Goal: Transaction & Acquisition: Obtain resource

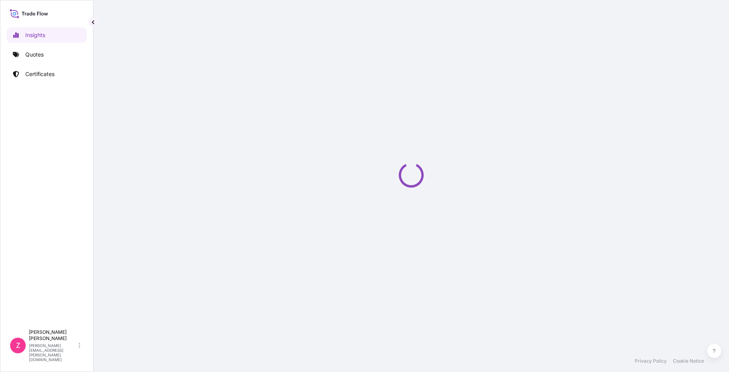
select select "2025"
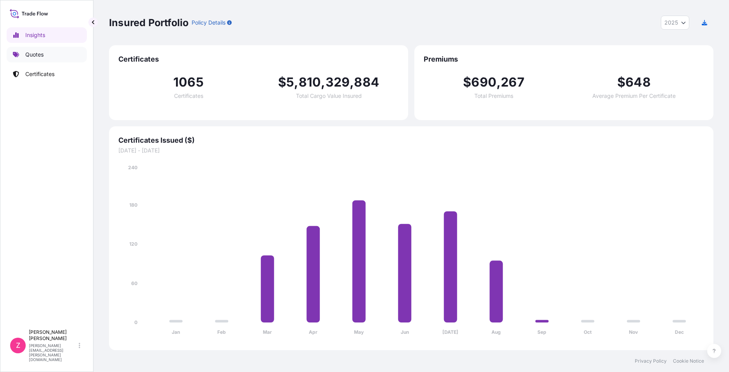
click at [32, 55] on p "Quotes" at bounding box center [34, 55] width 18 height 8
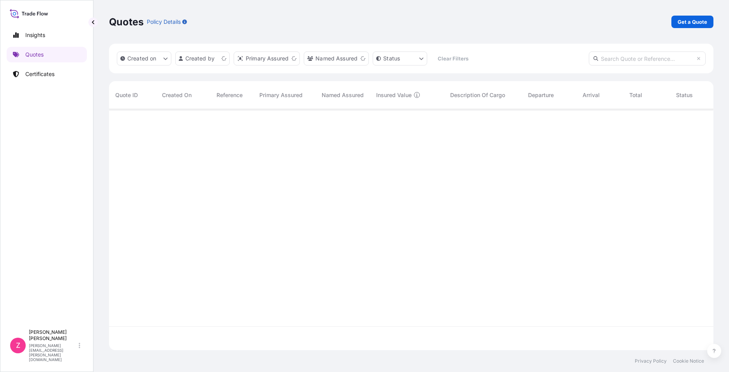
scroll to position [239, 599]
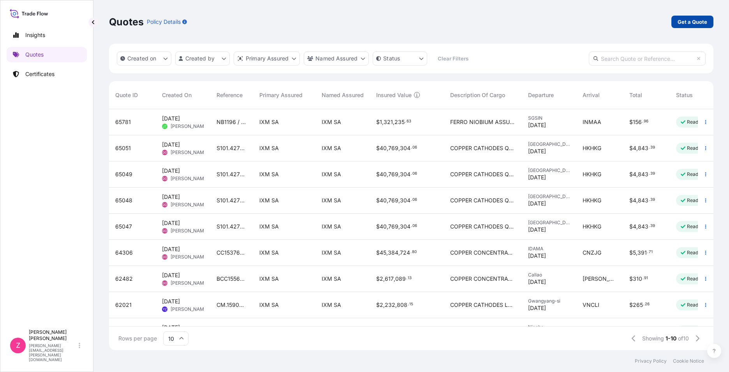
click at [675, 25] on link "Get a Quote" at bounding box center [692, 22] width 42 height 12
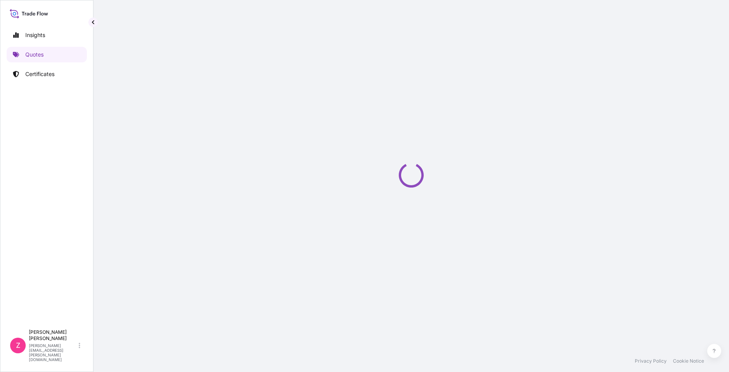
select select "Sea"
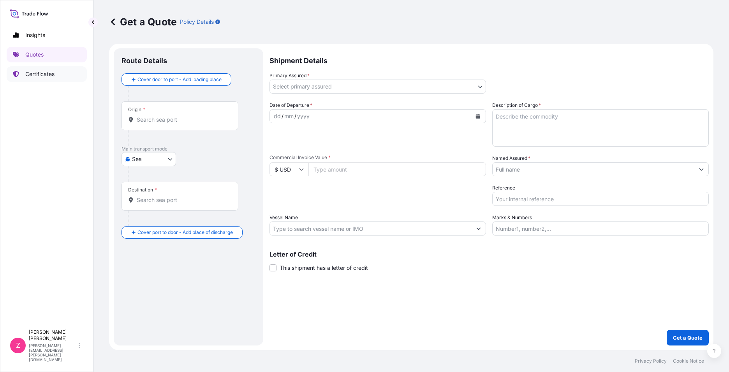
click at [34, 71] on p "Certificates" at bounding box center [39, 74] width 29 height 8
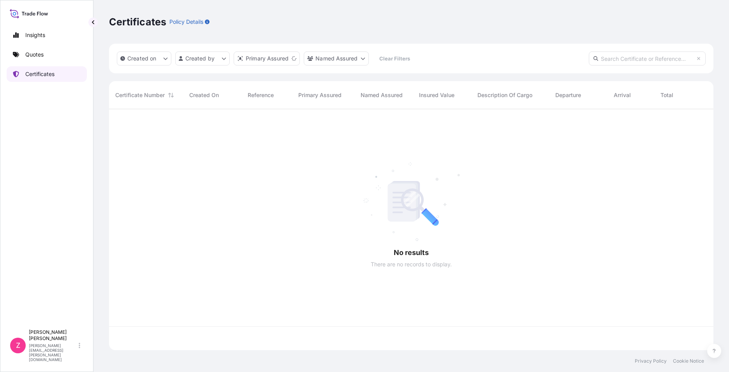
scroll to position [239, 599]
click at [220, 57] on html "Insights Quotes Certificates Z [PERSON_NAME] [PERSON_NAME][EMAIL_ADDRESS][PERSO…" at bounding box center [364, 186] width 729 height 372
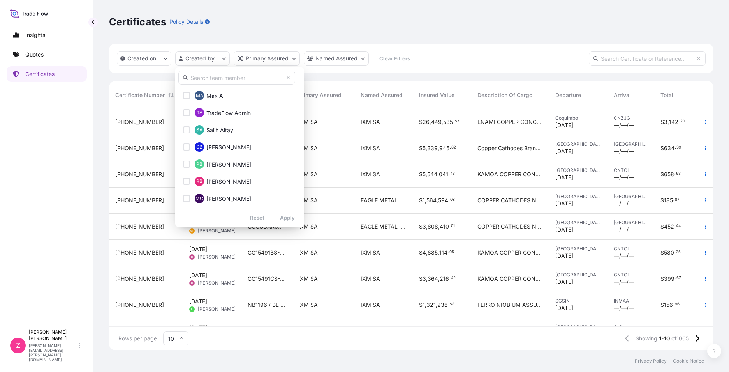
click at [234, 77] on input "text" at bounding box center [236, 77] width 117 height 14
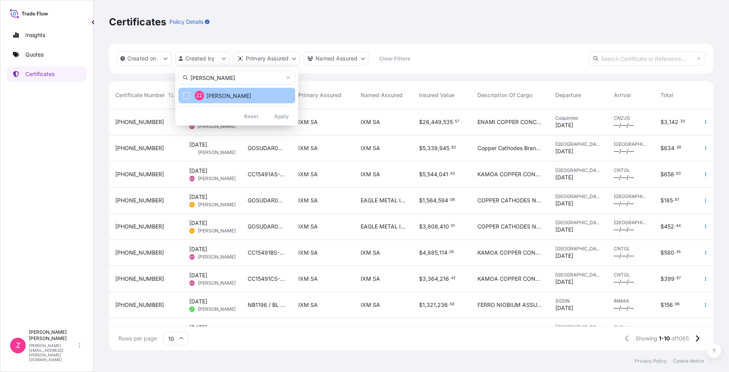
type input "[PERSON_NAME]"
click at [234, 94] on button "ZZ [PERSON_NAME]" at bounding box center [236, 96] width 117 height 16
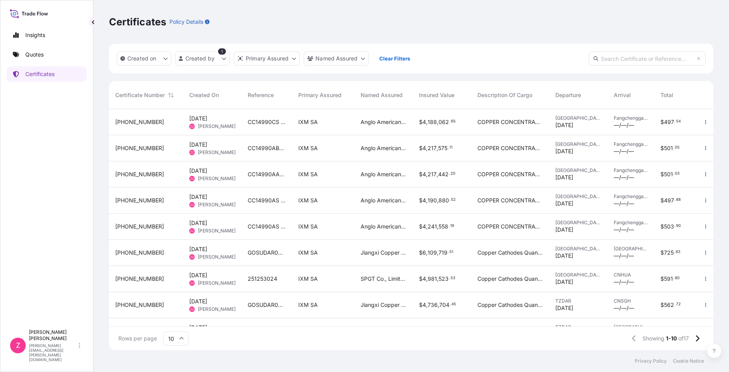
click at [435, 124] on span "188" at bounding box center [432, 121] width 9 height 5
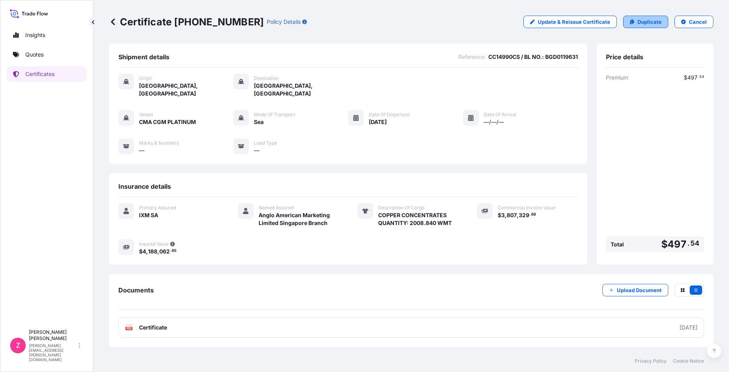
click at [654, 22] on p "Duplicate" at bounding box center [650, 22] width 24 height 8
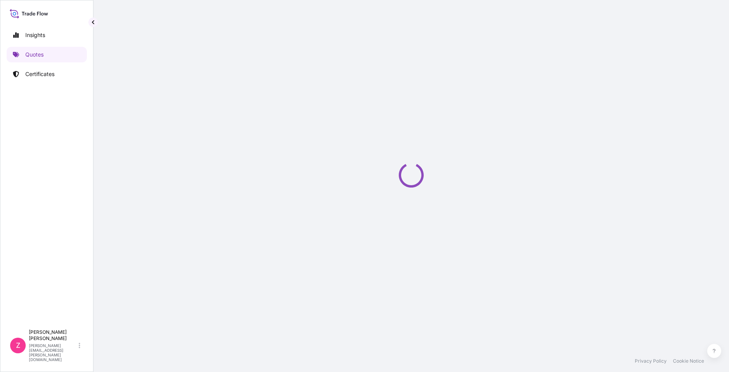
select select "Sea"
select select "31846"
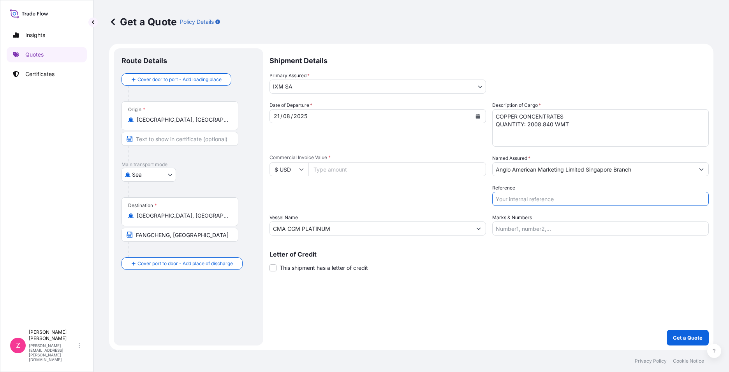
click at [511, 201] on input "Reference" at bounding box center [600, 199] width 217 height 14
paste input "CC14990CS / BL NO.: BGD0119631"
type input "CC14990CS / BL NO.: BGD0119631"
click at [329, 117] on div "[DATE]" at bounding box center [371, 116] width 202 height 14
click at [475, 116] on button "Calendar" at bounding box center [478, 116] width 12 height 12
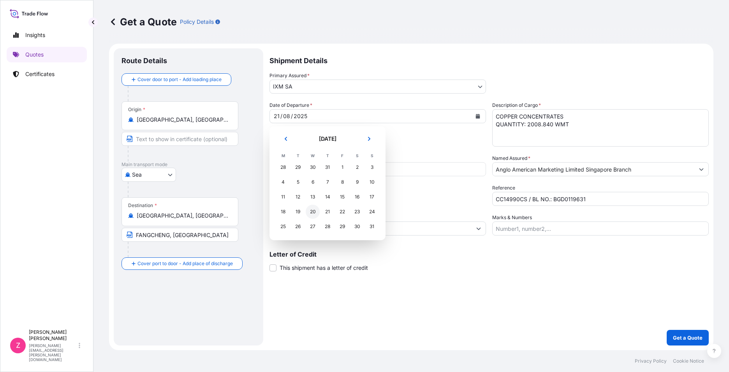
click at [314, 210] on div "20" at bounding box center [313, 211] width 14 height 14
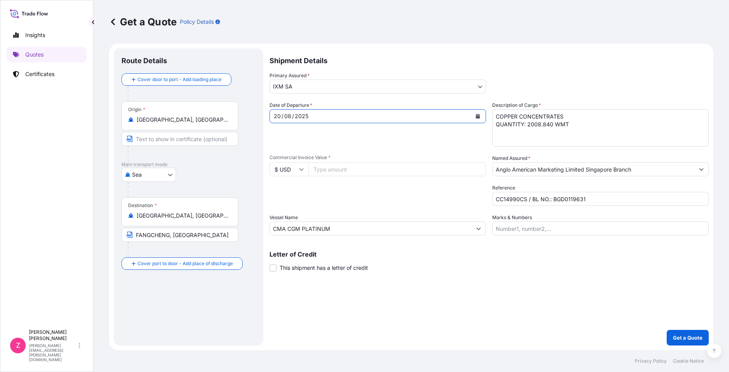
click at [409, 145] on div "Date of Departure * [DATE]" at bounding box center [378, 123] width 217 height 45
click at [349, 172] on input "Commercial Invoice Value *" at bounding box center [397, 169] width 178 height 14
paste input "3807329.68"
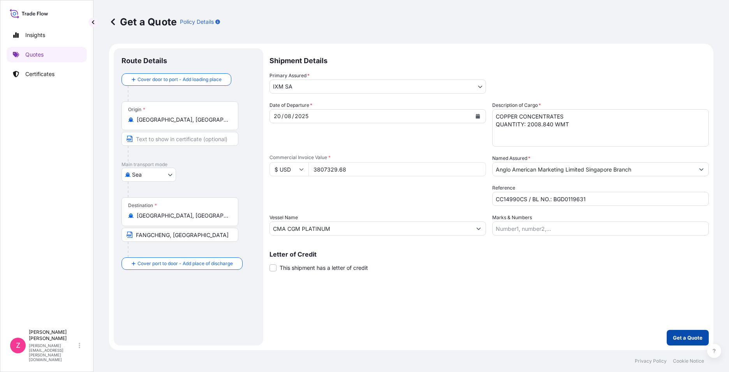
type input "3807329.68"
click at [688, 339] on p "Get a Quote" at bounding box center [688, 337] width 30 height 8
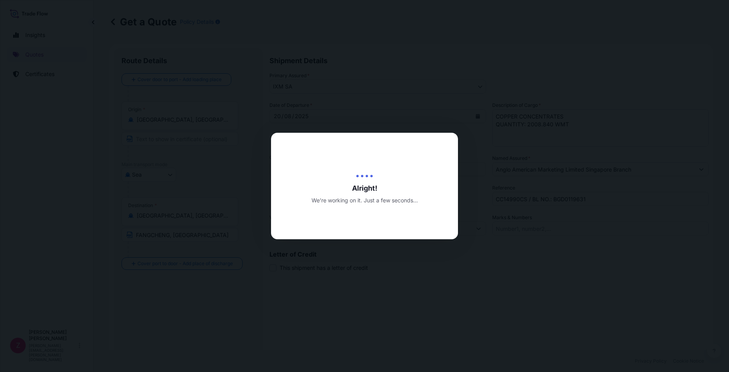
type input "[DATE]"
select select "Sea"
select select "31846"
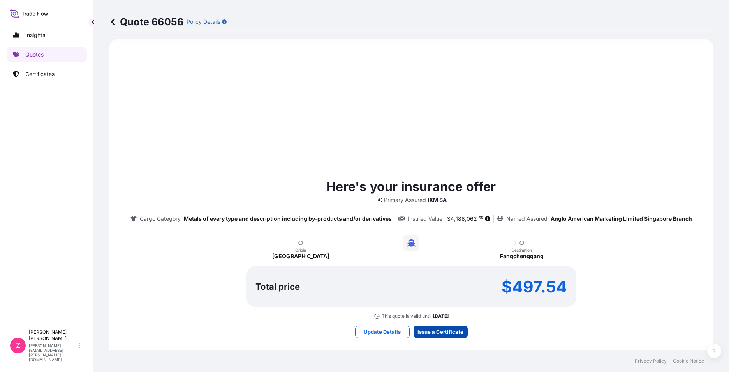
scroll to position [801, 0]
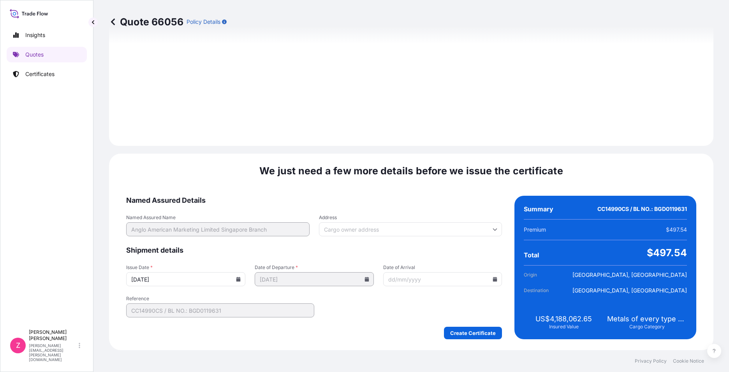
click at [236, 278] on icon at bounding box center [238, 279] width 4 height 5
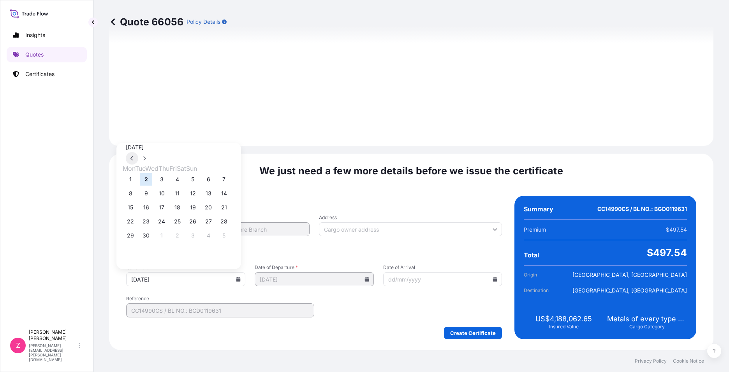
click at [138, 152] on button at bounding box center [132, 158] width 12 height 12
click at [167, 221] on button "20" at bounding box center [161, 221] width 12 height 12
type input "[DATE]"
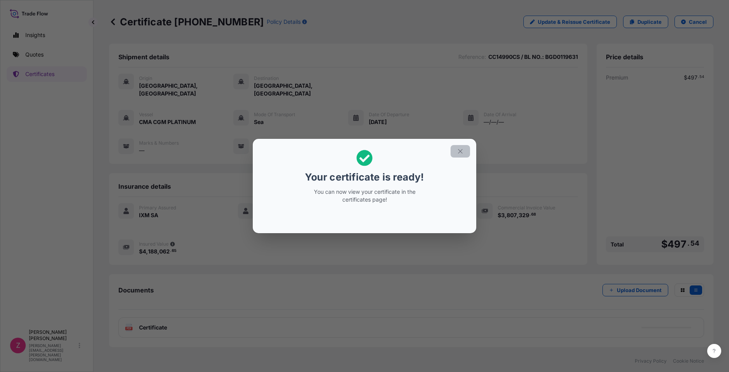
click at [462, 151] on icon "button" at bounding box center [460, 151] width 7 height 7
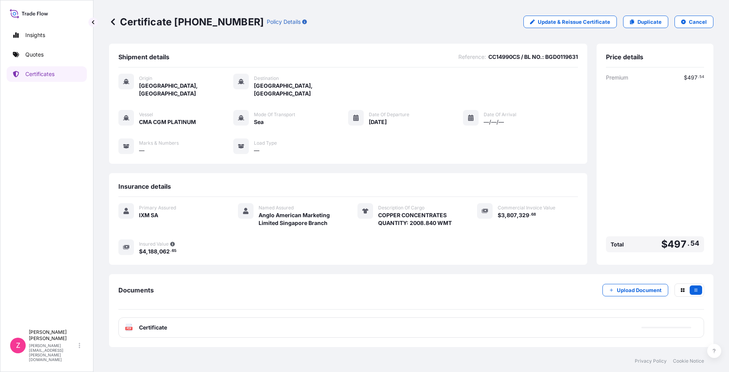
click at [153, 323] on span "Certificate" at bounding box center [153, 327] width 28 height 8
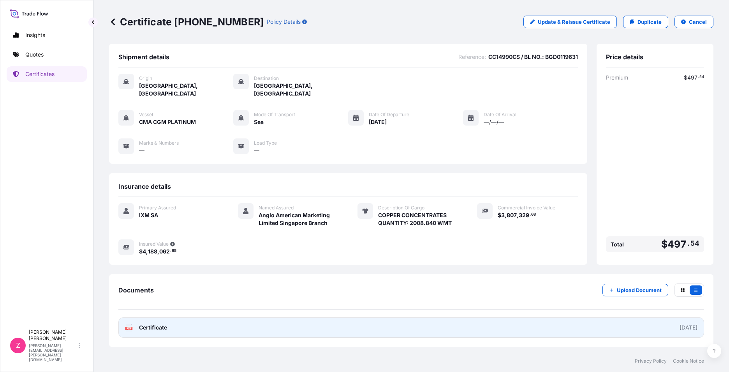
click at [159, 323] on span "Certificate" at bounding box center [153, 327] width 28 height 8
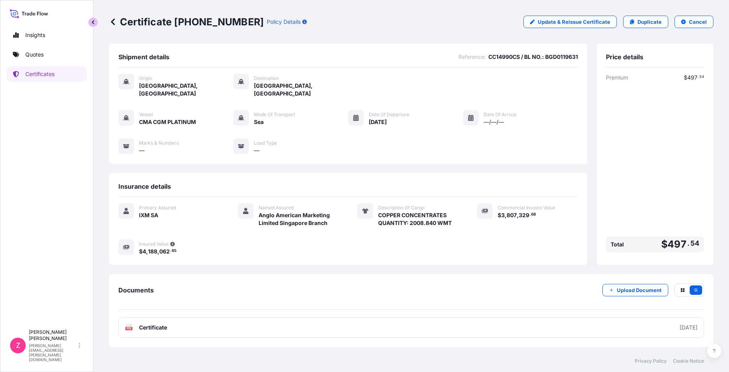
click at [93, 25] on button "button" at bounding box center [92, 22] width 9 height 9
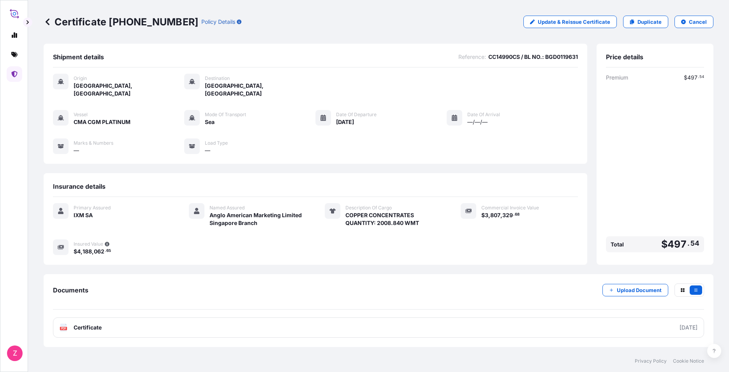
click at [53, 19] on p "Certificate [PHONE_NUMBER]" at bounding box center [121, 22] width 155 height 12
click at [48, 21] on icon at bounding box center [48, 22] width 8 height 8
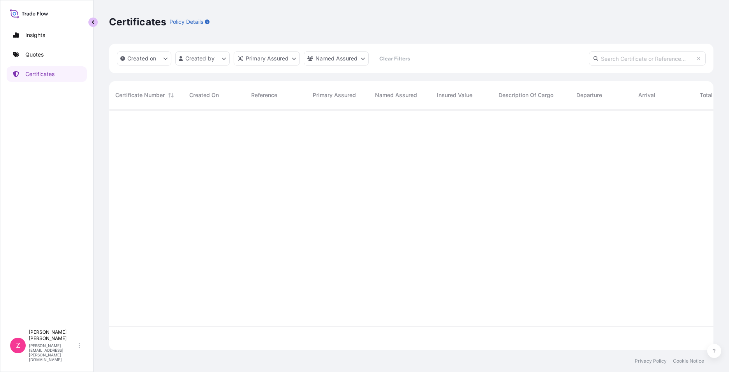
scroll to position [239, 599]
click at [197, 60] on html "Insights Quotes Certificates Z [PERSON_NAME] [PERSON_NAME][EMAIL_ADDRESS][PERSO…" at bounding box center [364, 186] width 729 height 372
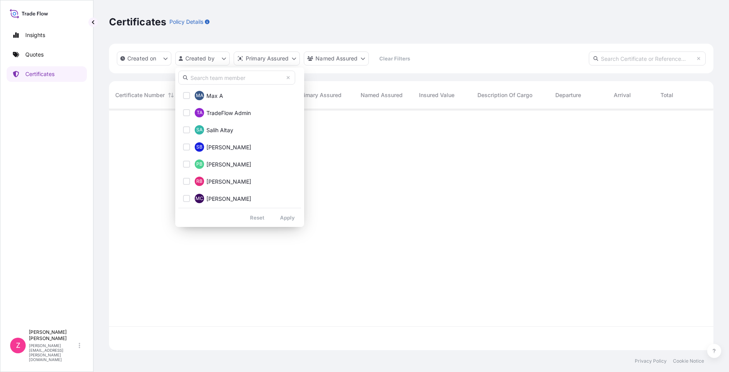
click at [234, 76] on input "text" at bounding box center [236, 77] width 117 height 14
type input "[PERSON_NAME]"
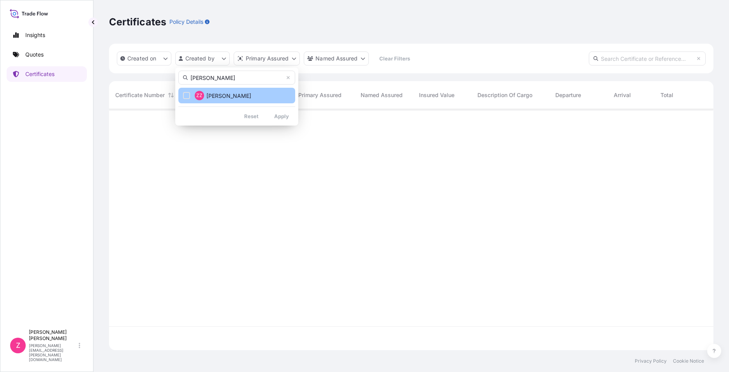
click at [188, 96] on div "Select Option" at bounding box center [186, 95] width 7 height 7
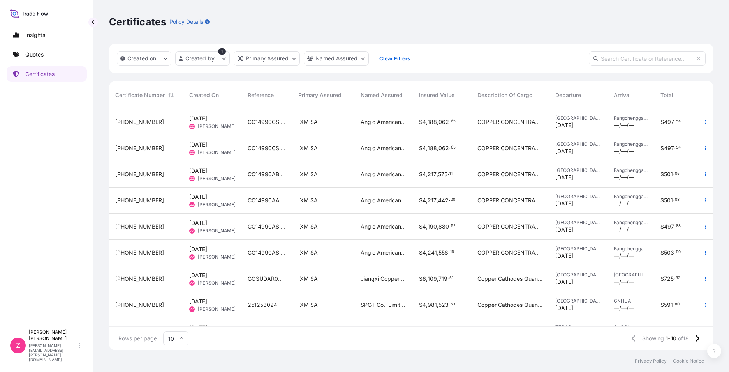
click at [475, 180] on div "COPPER CONCENTRATES QUANTITY 2020 500 WMT" at bounding box center [510, 174] width 78 height 26
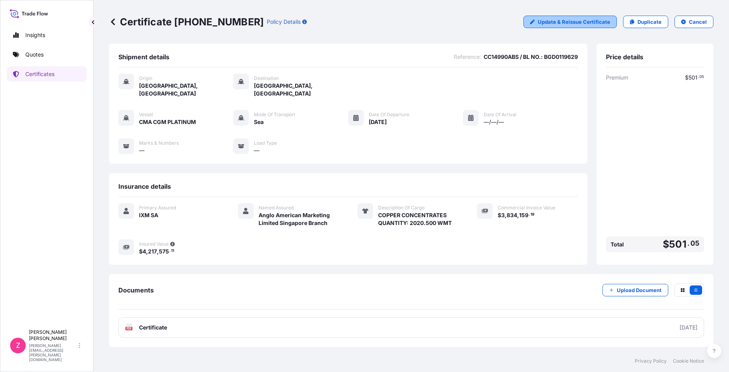
click at [601, 19] on p "Update & Reissue Certificate" at bounding box center [574, 22] width 72 height 8
select select "Sea"
select select "31846"
click at [651, 23] on p "Duplicate" at bounding box center [650, 22] width 24 height 8
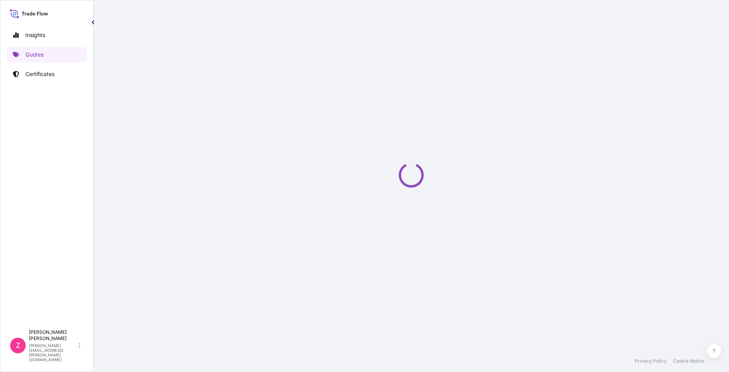
select select "Sea"
select select "31846"
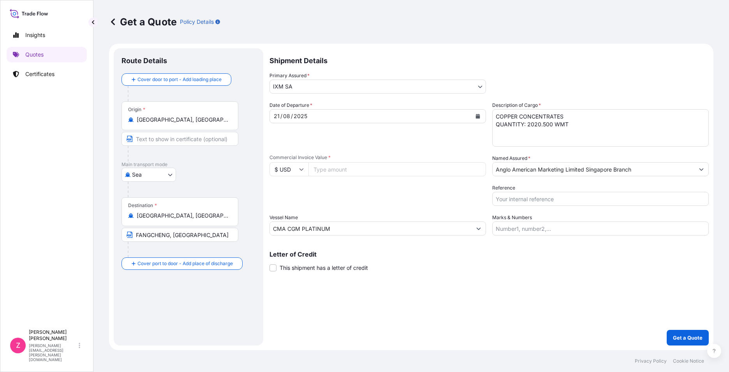
click at [481, 115] on button "Calendar" at bounding box center [478, 116] width 12 height 12
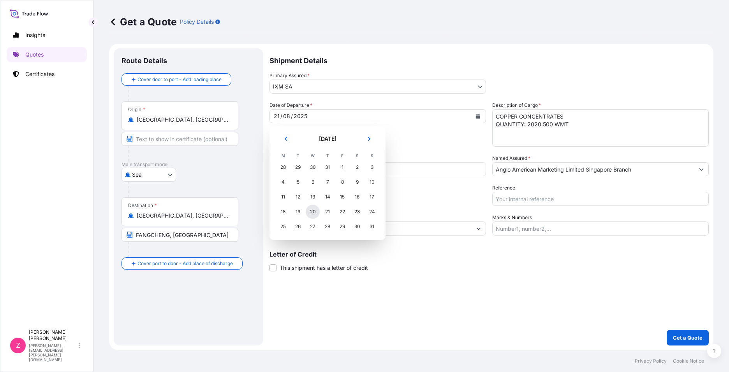
click at [316, 211] on div "20" at bounding box center [313, 211] width 14 height 14
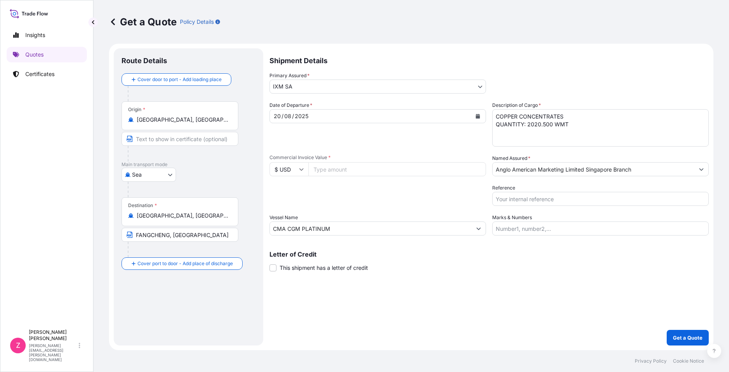
click at [555, 299] on div "Shipment Details Primary Assured * IXM SA IXM SA CMOC Limited IXM Trading LLC I…" at bounding box center [489, 196] width 439 height 297
click at [430, 165] on input "Commercial Invoice Value *" at bounding box center [397, 169] width 178 height 14
paste input "3834159.19"
type input "3834159.19"
click at [537, 201] on input "Reference" at bounding box center [600, 199] width 217 height 14
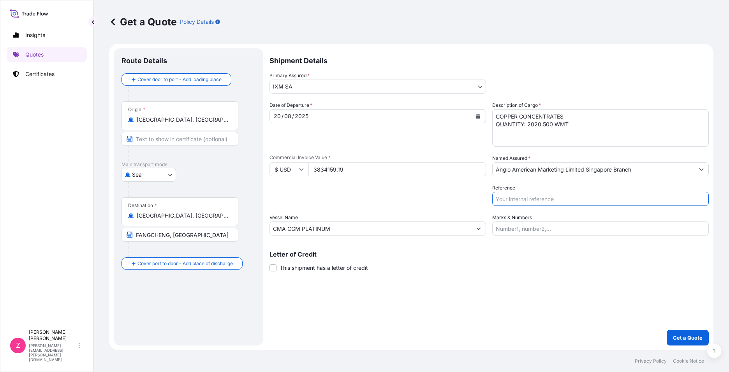
paste input "CC14990ABS / BL NO.: BGD0119629"
type input "CC14990ABS / BL NO.: BGD0119629"
click at [678, 338] on p "Get a Quote" at bounding box center [688, 337] width 30 height 8
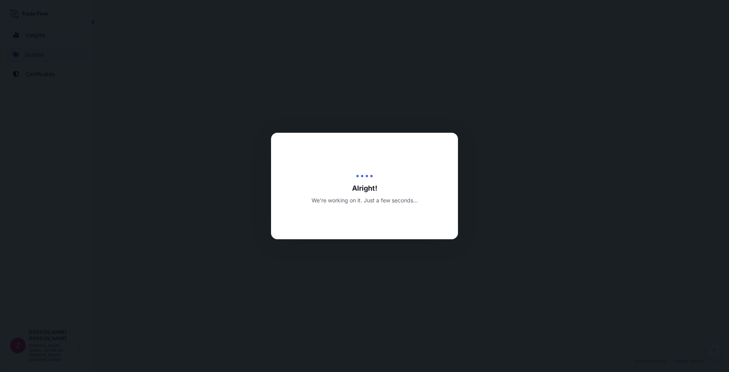
select select "Sea"
select select "31846"
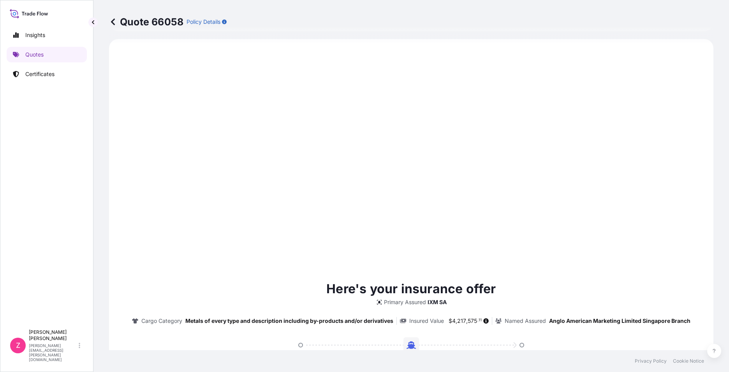
scroll to position [801, 0]
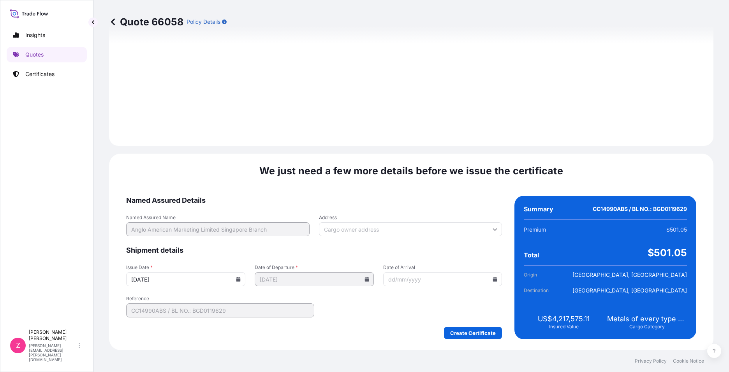
click at [238, 279] on icon at bounding box center [238, 279] width 4 height 5
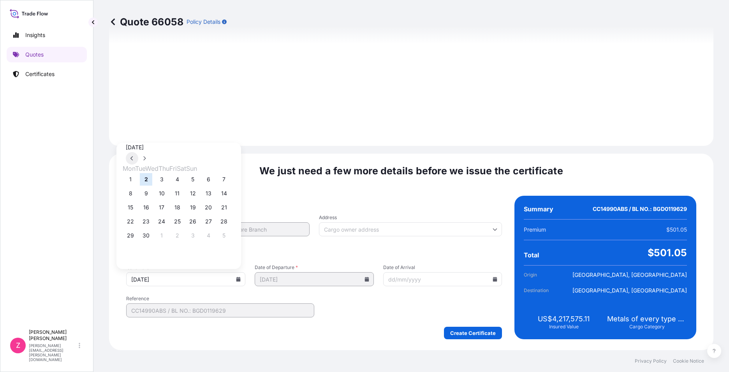
click at [138, 152] on button at bounding box center [132, 158] width 12 height 12
click at [166, 226] on button "20" at bounding box center [161, 221] width 12 height 12
type input "[DATE]"
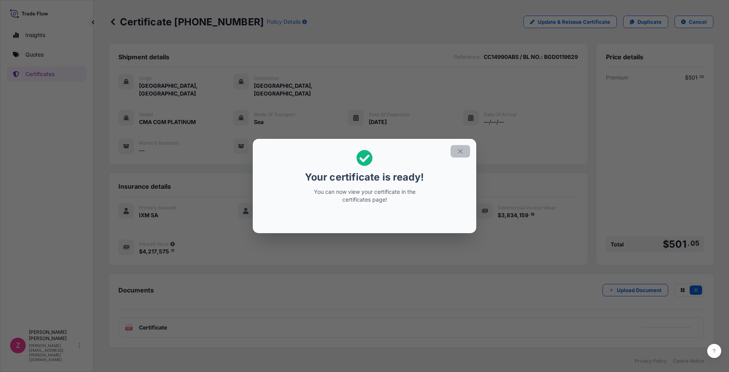
click at [463, 150] on button "button" at bounding box center [460, 151] width 19 height 12
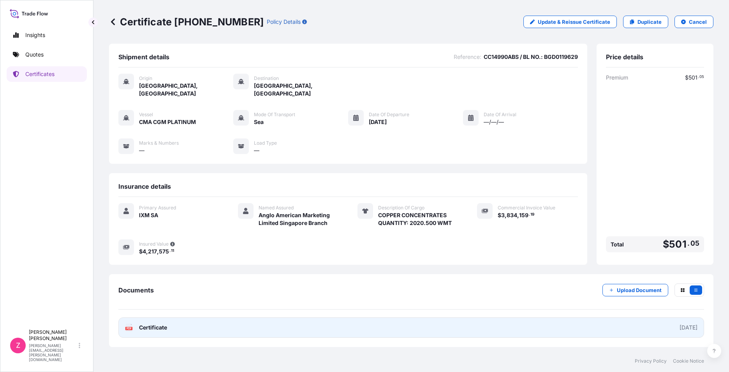
click at [146, 323] on span "Certificate" at bounding box center [153, 327] width 28 height 8
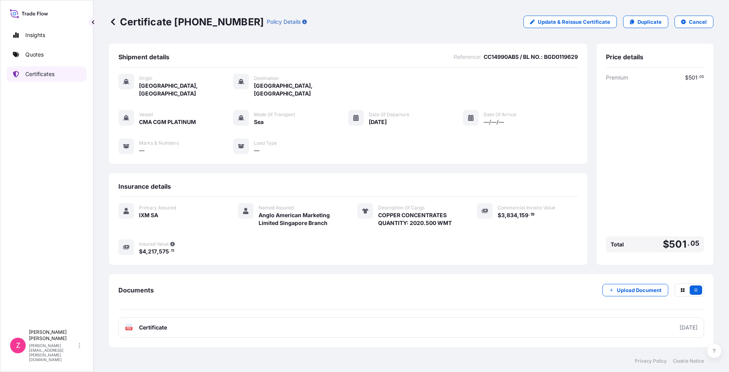
click at [60, 69] on link "Certificates" at bounding box center [47, 74] width 80 height 16
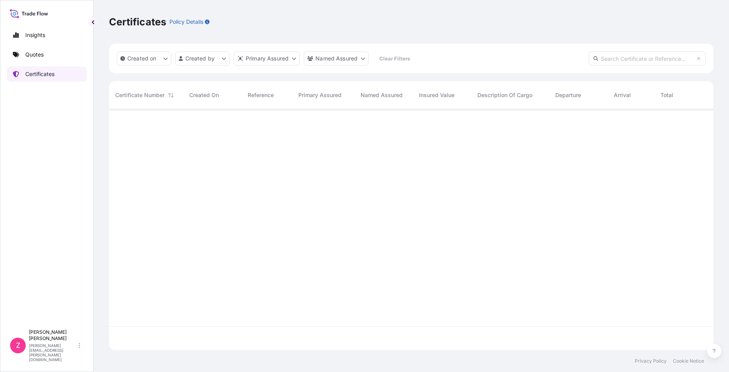
scroll to position [239, 599]
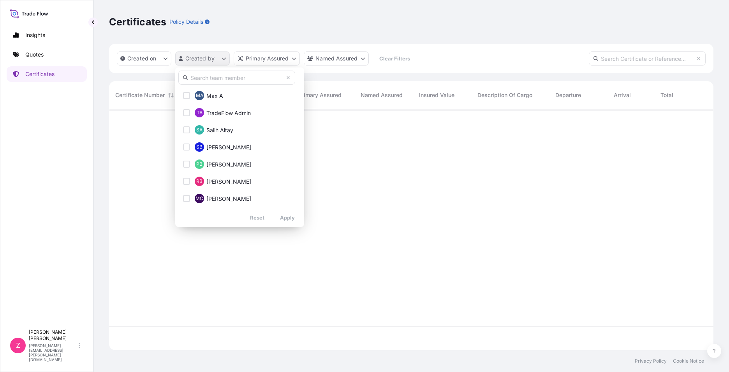
click at [220, 56] on html "Insights Quotes Certificates Z [PERSON_NAME] [PERSON_NAME][EMAIL_ADDRESS][PERSO…" at bounding box center [364, 186] width 729 height 372
click at [242, 79] on input "text" at bounding box center [236, 77] width 117 height 14
type input "[PERSON_NAME]"
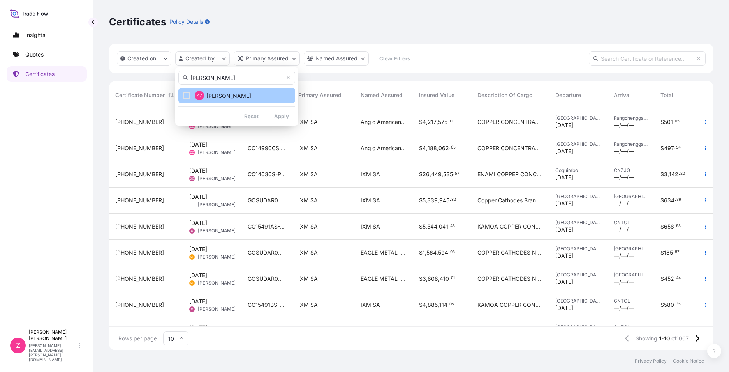
click at [185, 95] on div "Select Option" at bounding box center [186, 95] width 7 height 7
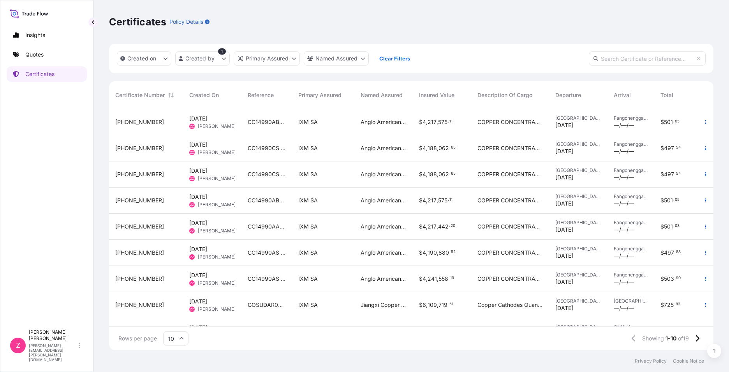
click at [498, 227] on span "COPPER CONCENTRATES QUANTITY 2011 120 WMT" at bounding box center [510, 226] width 65 height 8
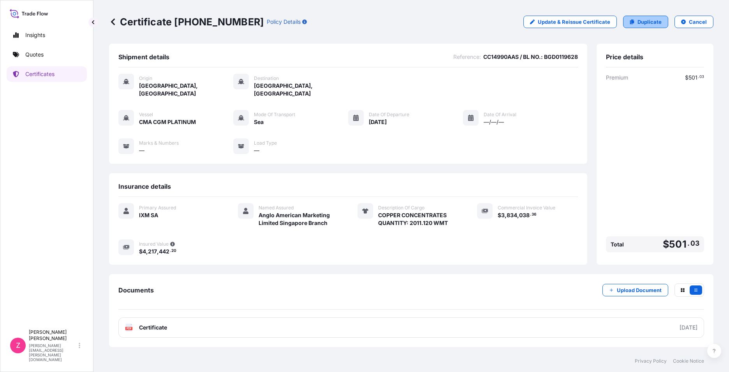
click at [640, 21] on p "Duplicate" at bounding box center [650, 22] width 24 height 8
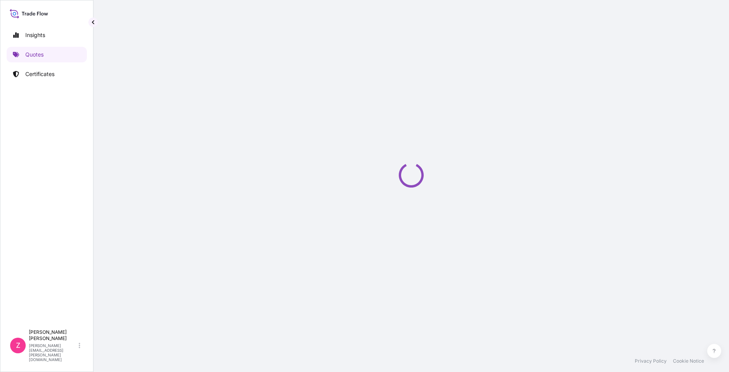
select select "Sea"
select select "31846"
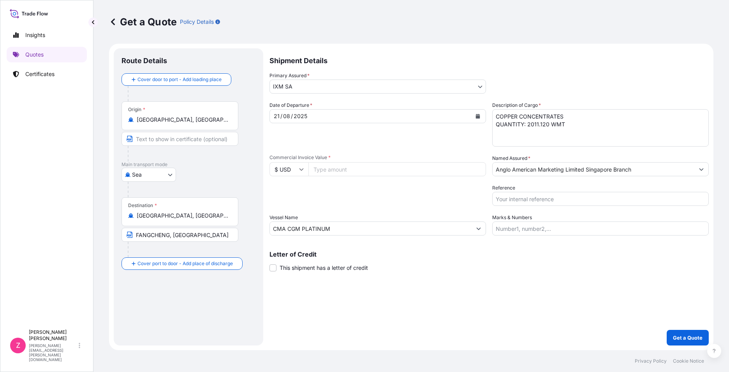
click at [527, 198] on input "Reference" at bounding box center [600, 199] width 217 height 14
paste input "CC14990AAS / BL NO.: BGD0119628"
type input "CC14990AAS / BL NO.: BGD0119628"
click at [344, 169] on input "Commercial Invoice Value *" at bounding box center [397, 169] width 178 height 14
paste input "3834038.36"
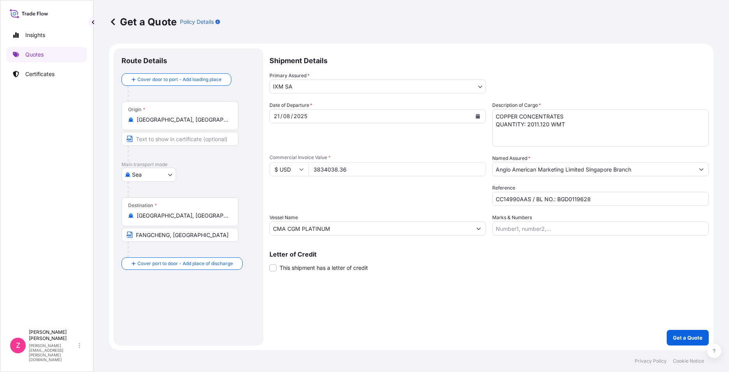
type input "3834038.36"
click at [479, 115] on icon "Calendar" at bounding box center [478, 116] width 5 height 5
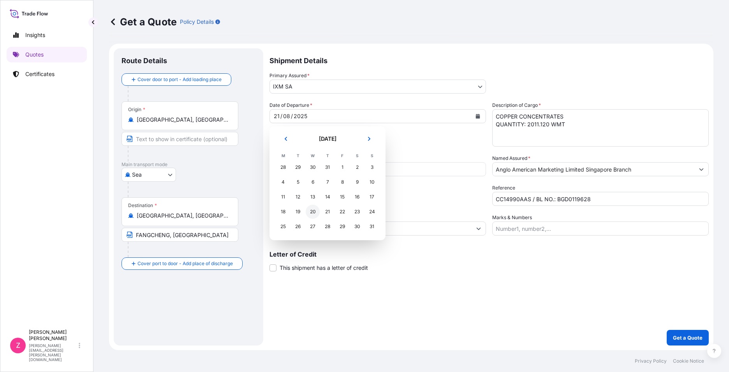
click at [310, 211] on div "20" at bounding box center [313, 211] width 14 height 14
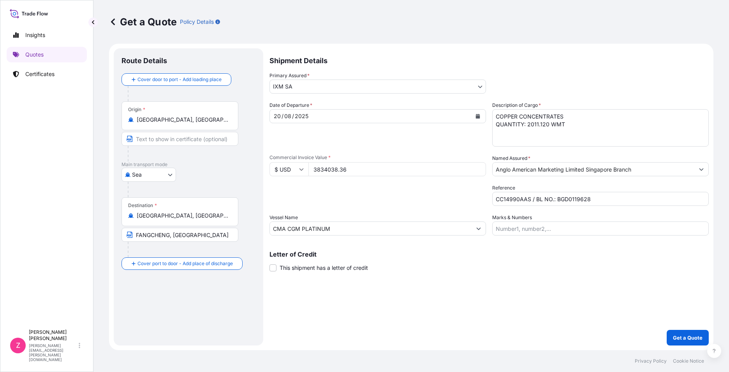
click at [492, 275] on div "Shipment Details Primary Assured * IXM SA IXM SA CMOC Limited IXM Trading LLC I…" at bounding box center [489, 196] width 439 height 297
click at [682, 339] on p "Get a Quote" at bounding box center [688, 337] width 30 height 8
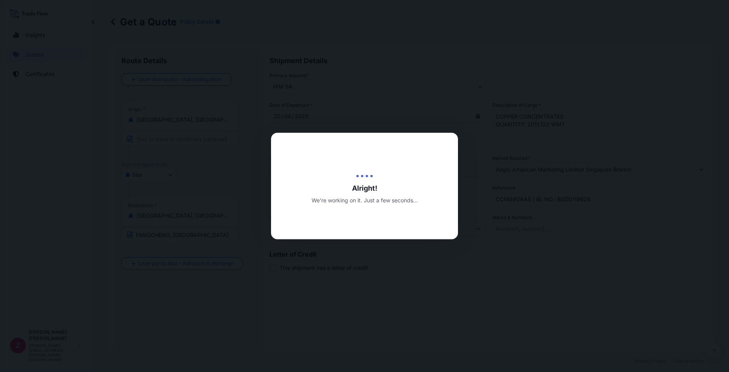
type input "[DATE]"
select select "Sea"
select select "31846"
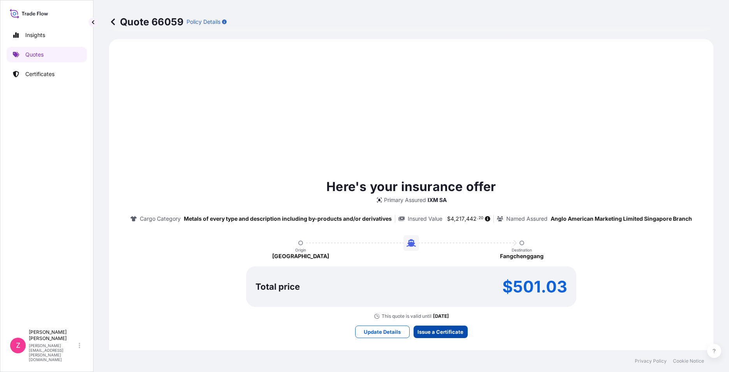
scroll to position [801, 0]
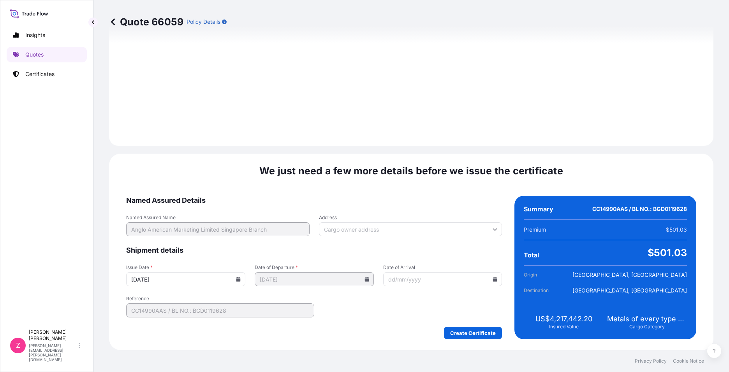
click at [237, 277] on icon at bounding box center [238, 279] width 4 height 5
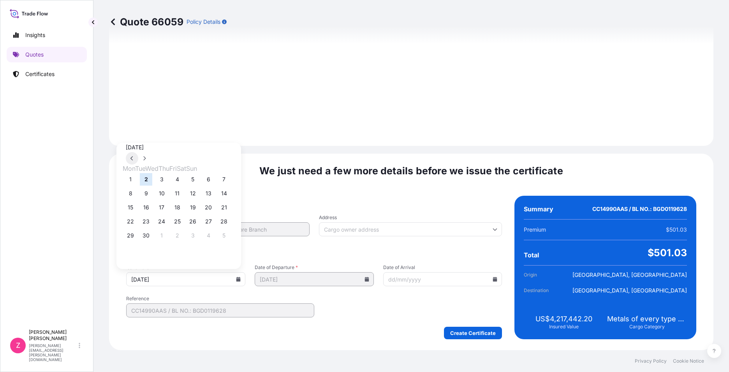
click at [134, 156] on icon at bounding box center [131, 158] width 3 height 5
click at [168, 225] on button "20" at bounding box center [161, 221] width 12 height 12
type input "[DATE]"
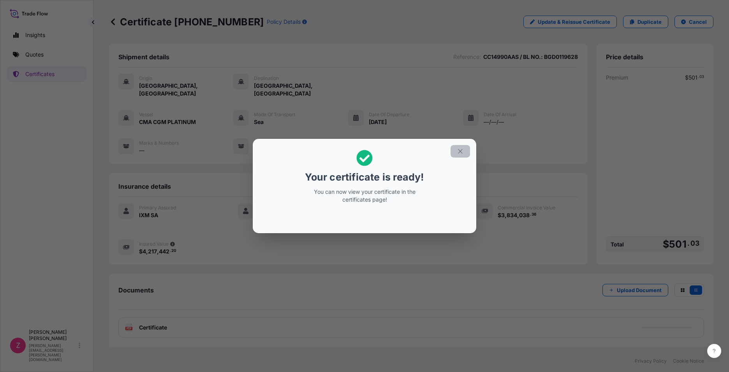
click at [460, 152] on icon "button" at bounding box center [460, 151] width 7 height 7
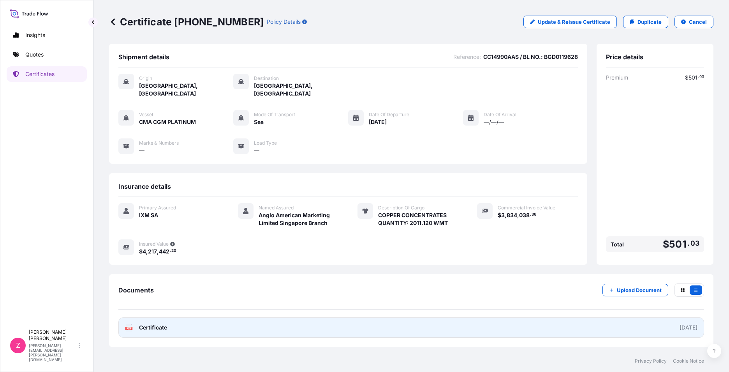
click at [162, 323] on span "Certificate" at bounding box center [153, 327] width 28 height 8
